Goal: Task Accomplishment & Management: Manage account settings

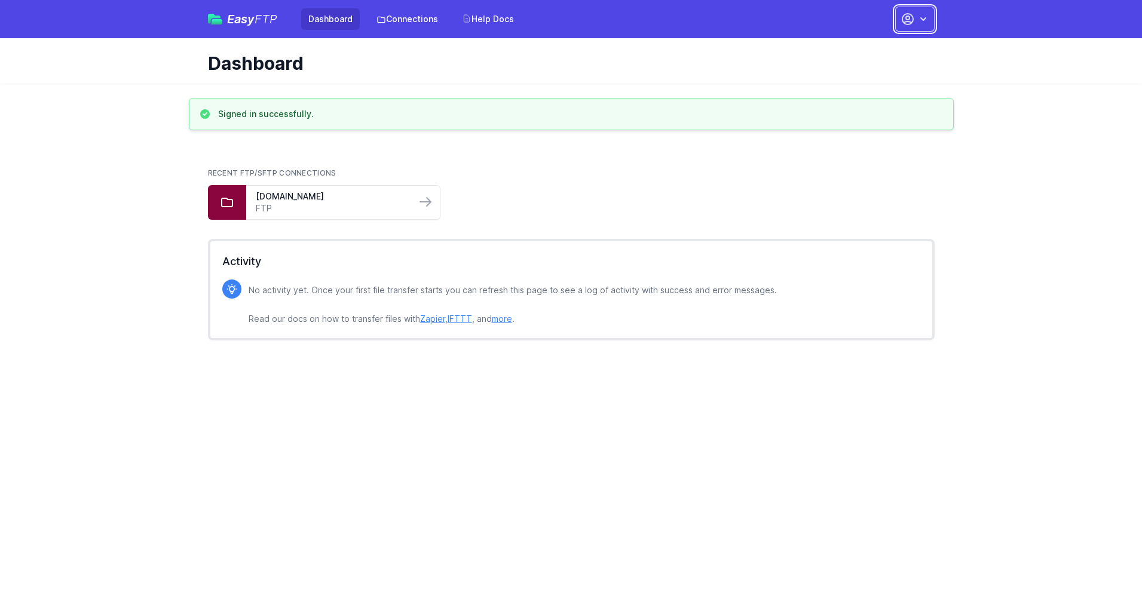
click at [915, 19] on button "button" at bounding box center [914, 19] width 39 height 25
click at [877, 50] on link "Account Settings" at bounding box center [877, 50] width 115 height 22
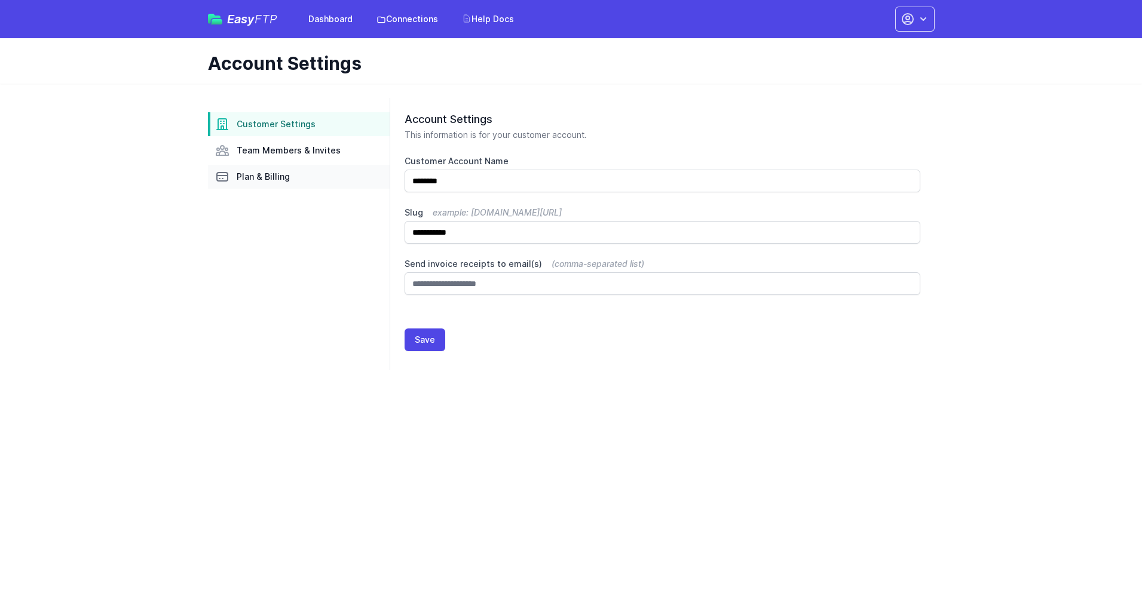
click at [299, 177] on link "Plan & Billing" at bounding box center [299, 177] width 182 height 24
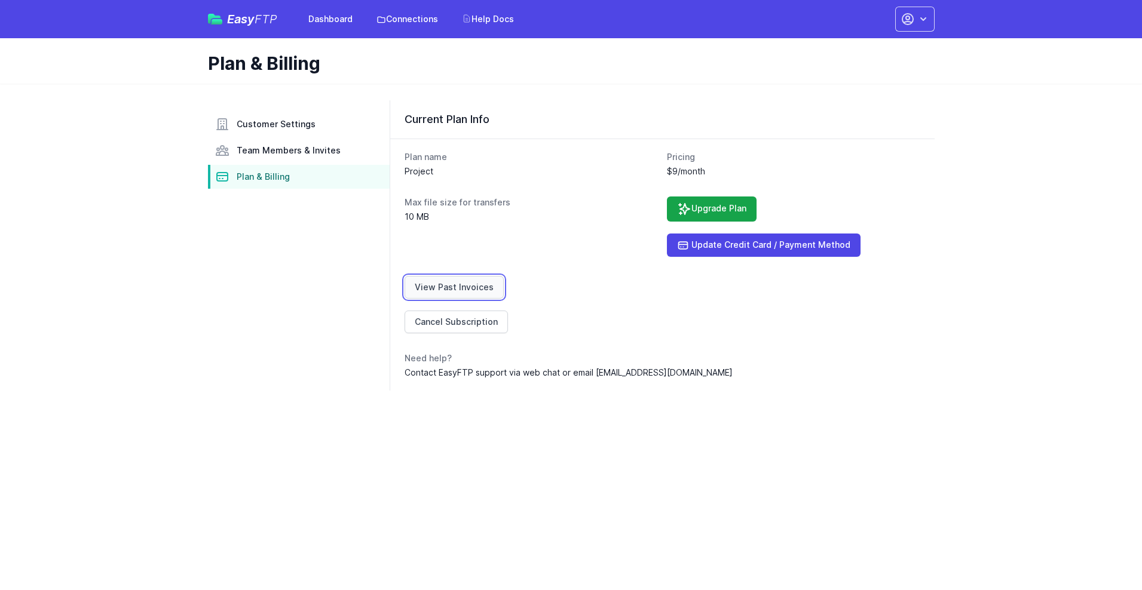
click at [452, 287] on link "View Past Invoices" at bounding box center [453, 287] width 99 height 23
